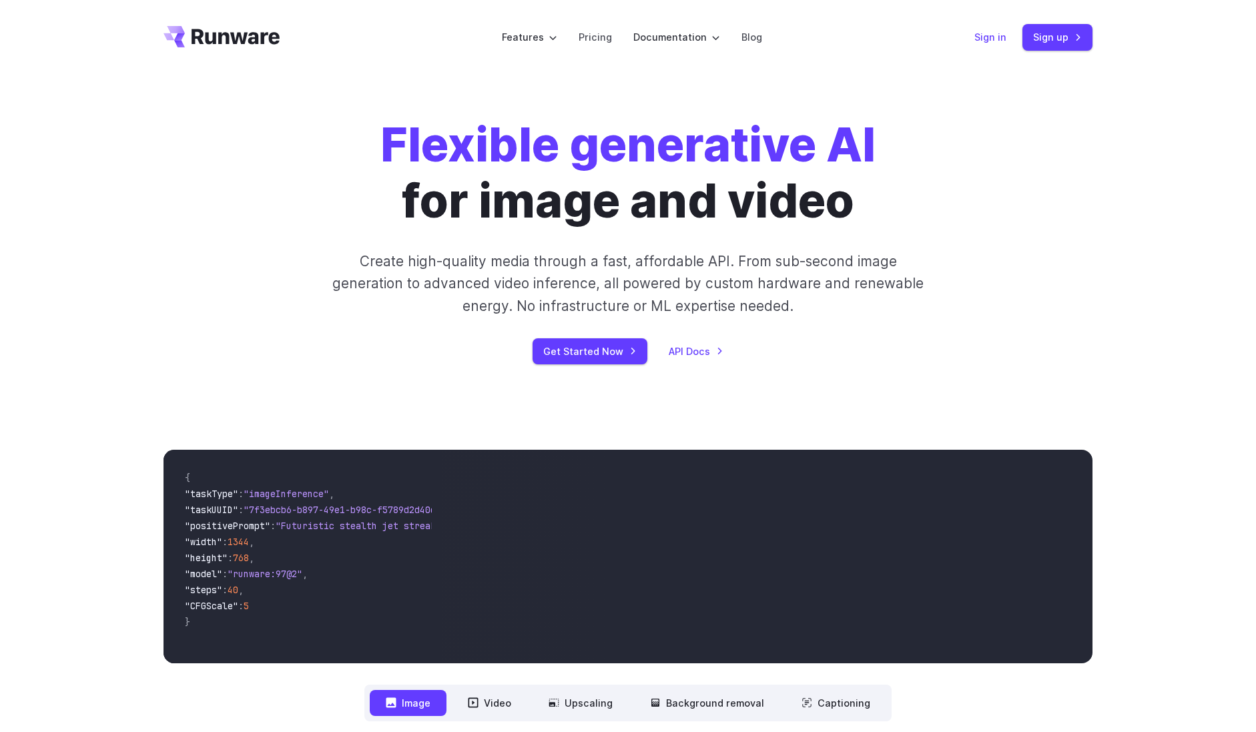
click at [997, 39] on link "Sign in" at bounding box center [991, 36] width 32 height 15
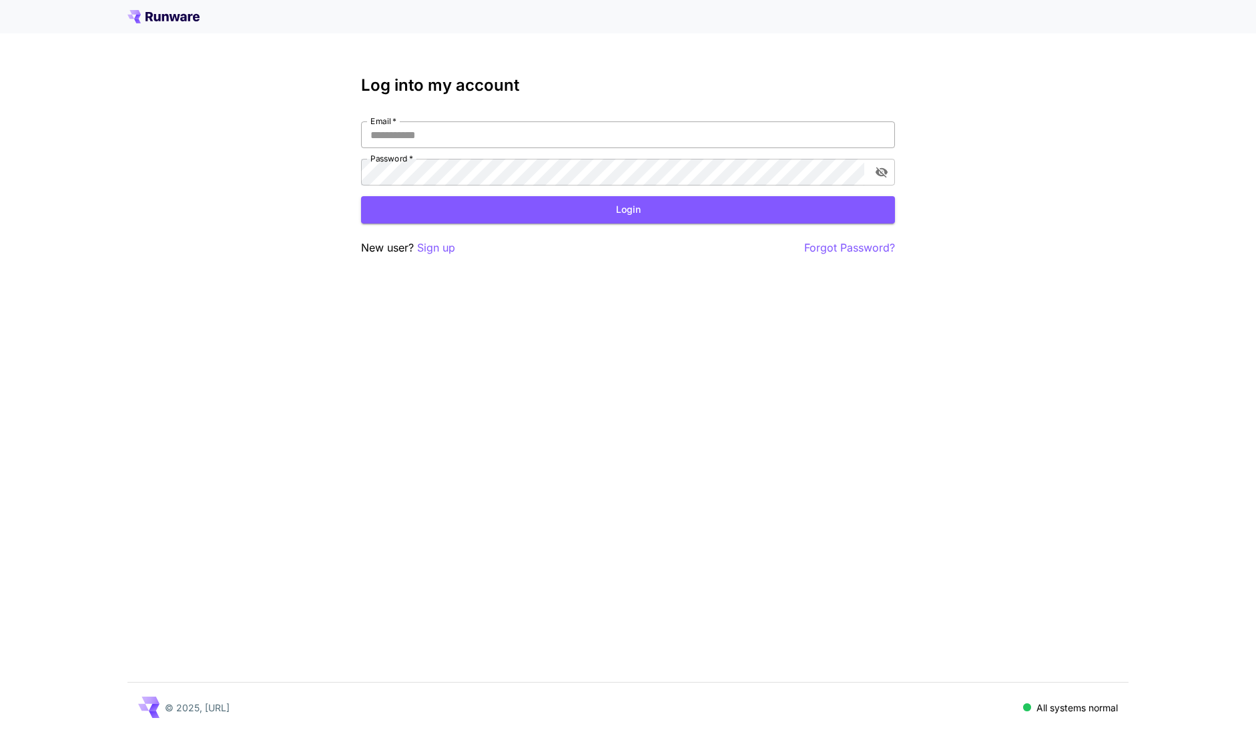
click at [798, 132] on input "Email   *" at bounding box center [628, 134] width 534 height 27
click at [445, 246] on p "Sign up" at bounding box center [436, 248] width 38 height 17
